Goal: Navigation & Orientation: Find specific page/section

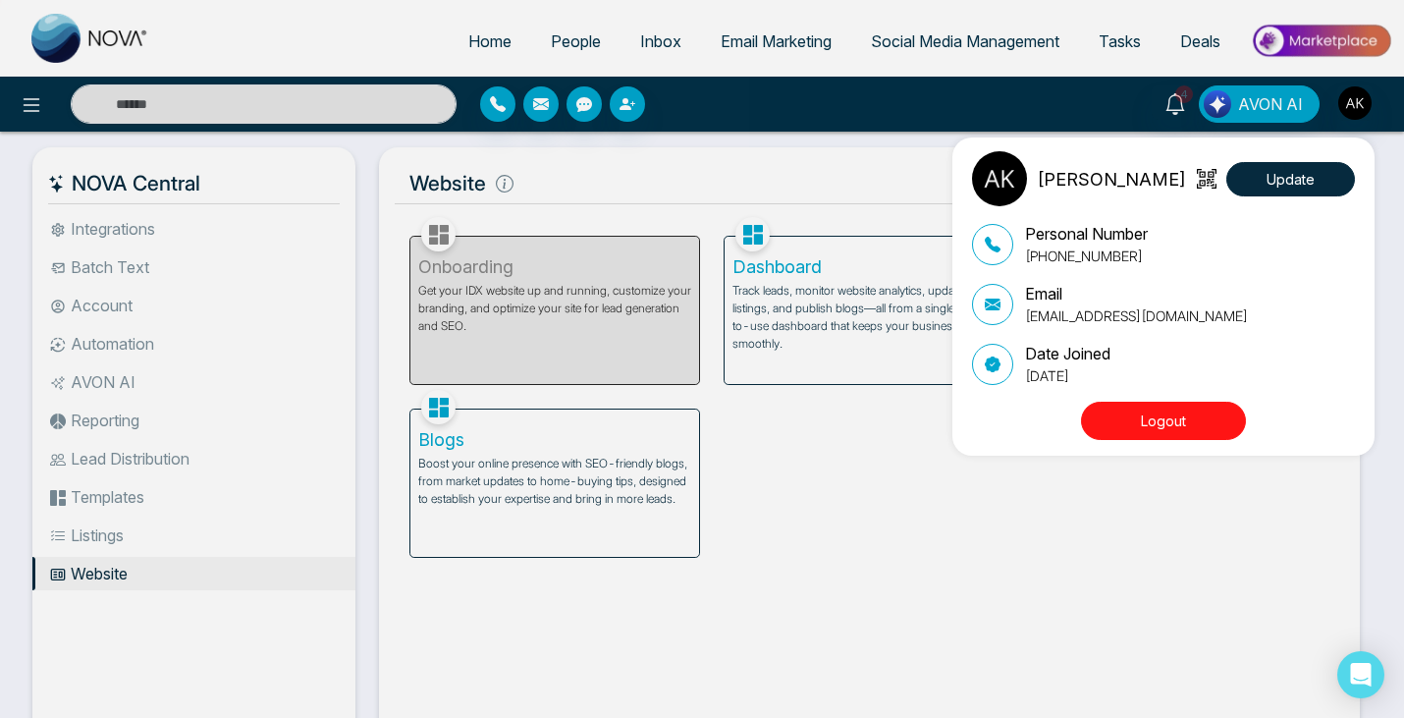
click at [1185, 471] on div "[PERSON_NAME] Update Personal Number [PHONE_NUMBER] Email [EMAIL_ADDRESS][DOMAI…" at bounding box center [702, 359] width 1404 height 718
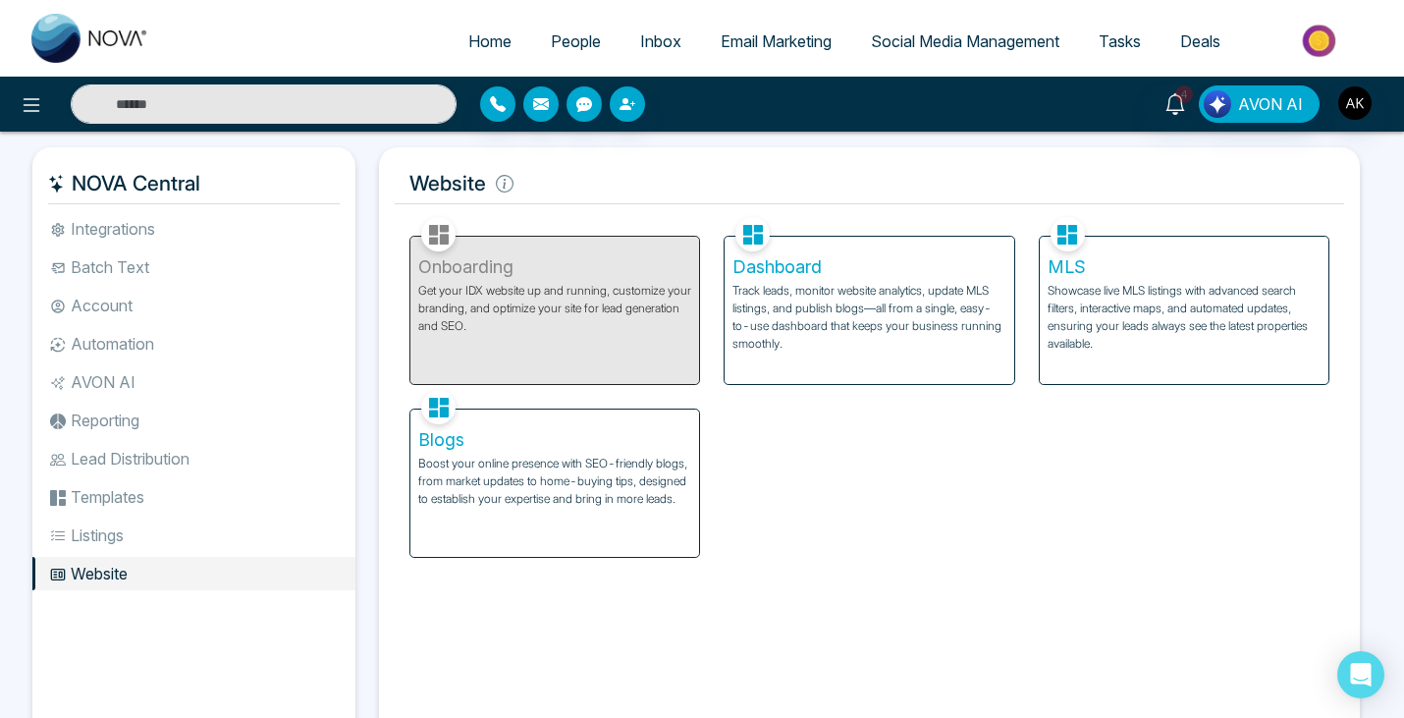
click at [975, 283] on p "Track leads, monitor website analytics, update MLS listings, and publish blogs—…" at bounding box center [869, 317] width 273 height 71
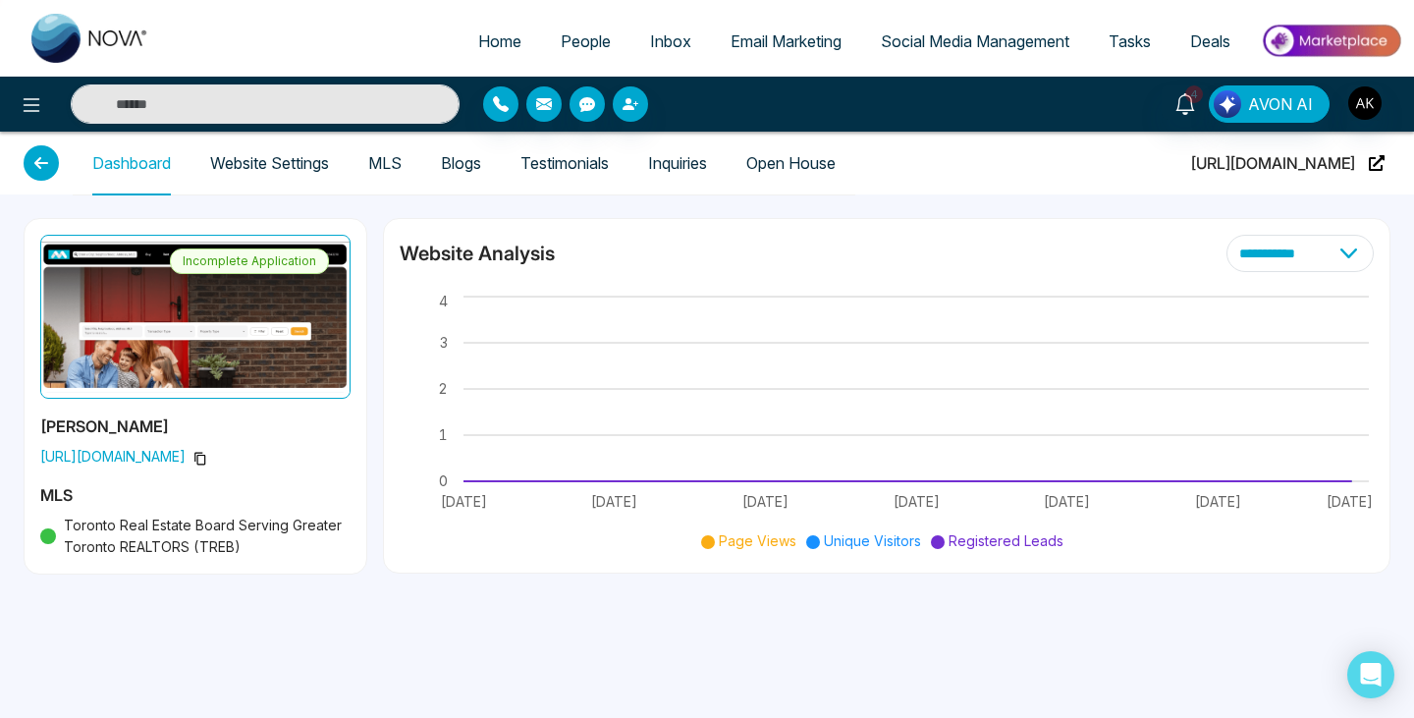
click at [149, 324] on img at bounding box center [195, 317] width 310 height 164
click at [1331, 167] on span "[URL][DOMAIN_NAME]" at bounding box center [1273, 163] width 164 height 63
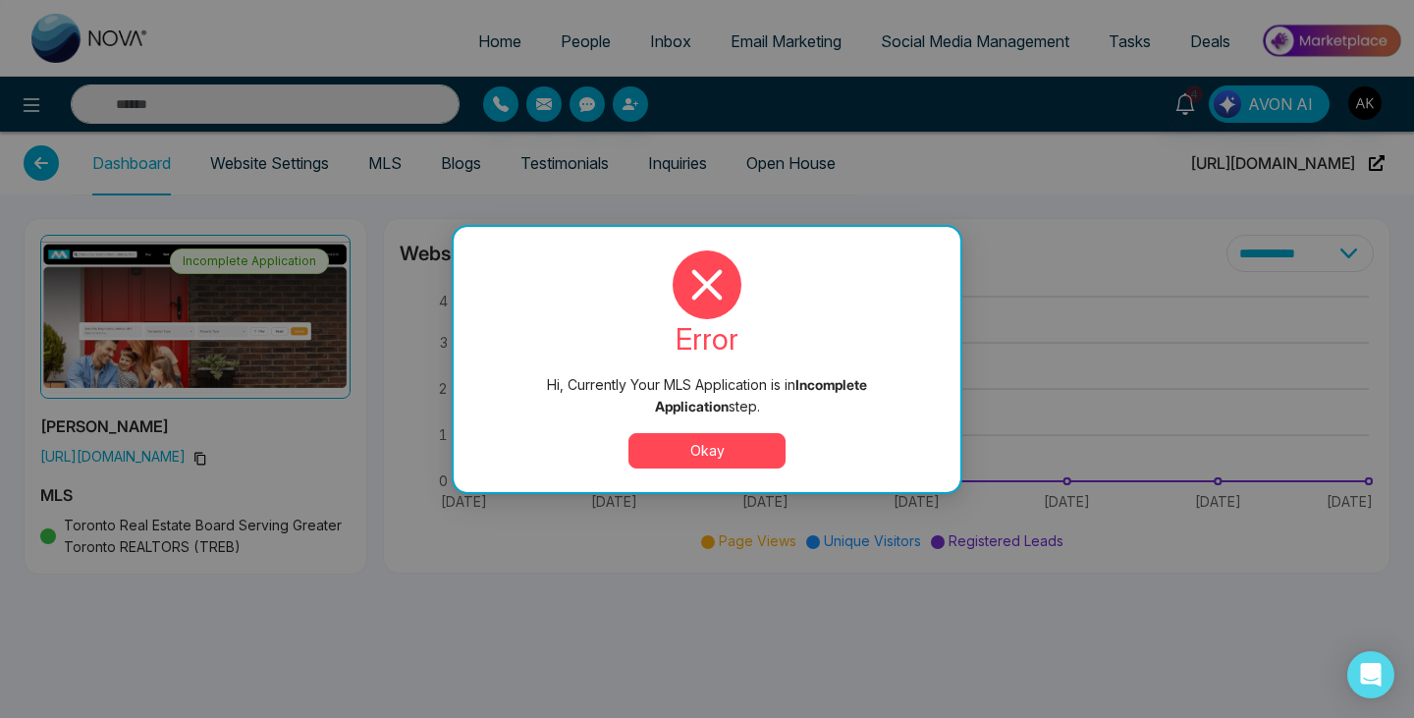
click at [691, 455] on button "Okay" at bounding box center [707, 450] width 157 height 35
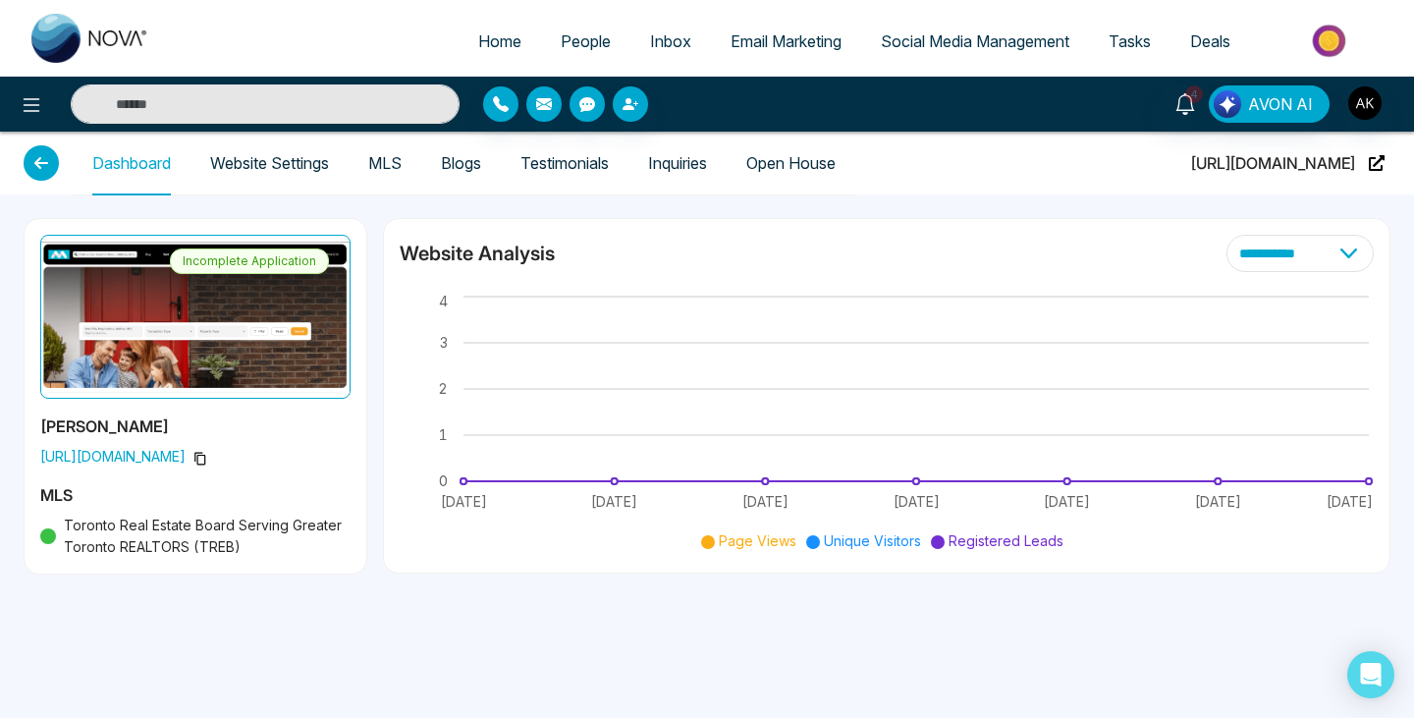
click at [1372, 167] on icon at bounding box center [1377, 163] width 16 height 16
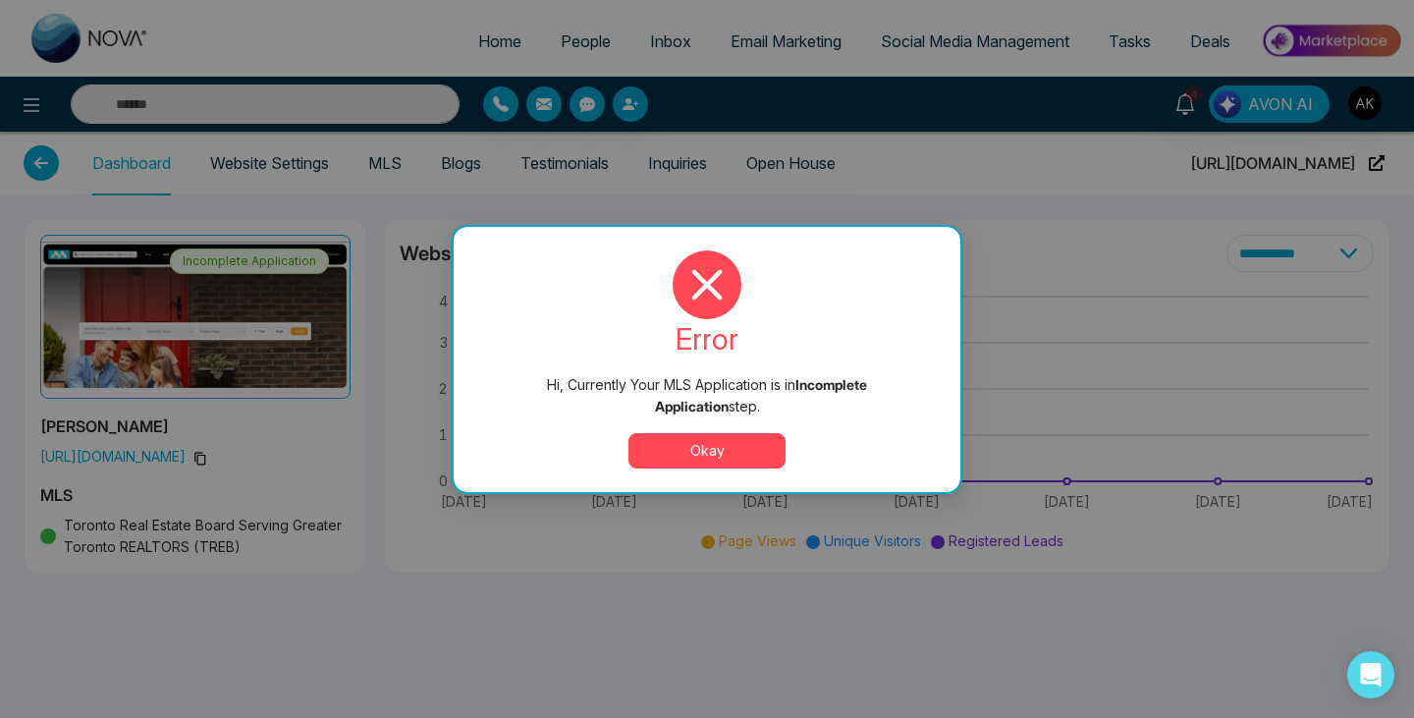
click at [716, 451] on button "Okay" at bounding box center [707, 450] width 157 height 35
